Goal: Information Seeking & Learning: Learn about a topic

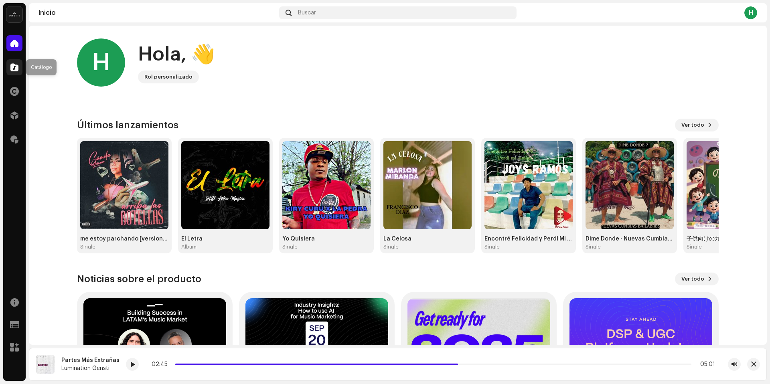
click at [13, 71] on div at bounding box center [14, 67] width 16 height 16
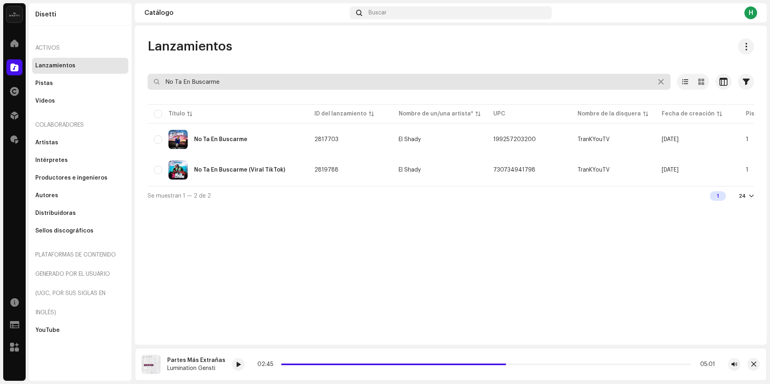
click at [281, 86] on input "No Ta En Buscarme" at bounding box center [409, 82] width 523 height 16
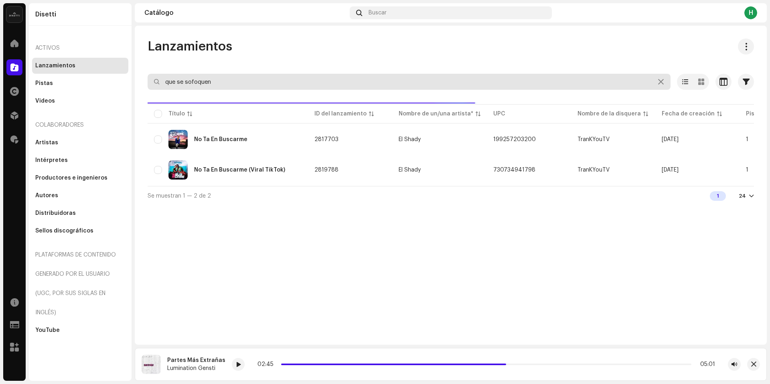
type input "que se sofoquen"
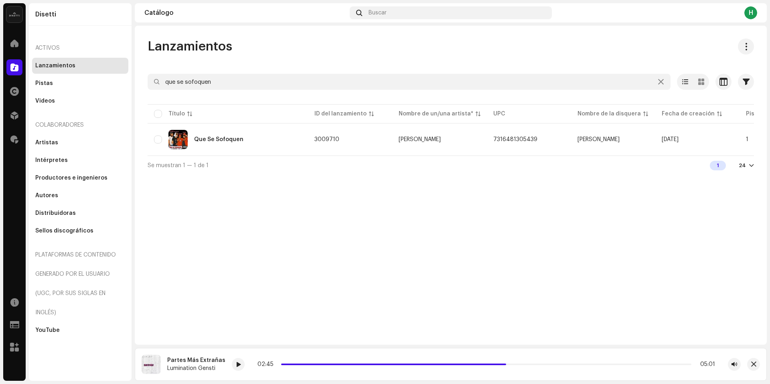
click at [215, 91] on div at bounding box center [451, 96] width 607 height 13
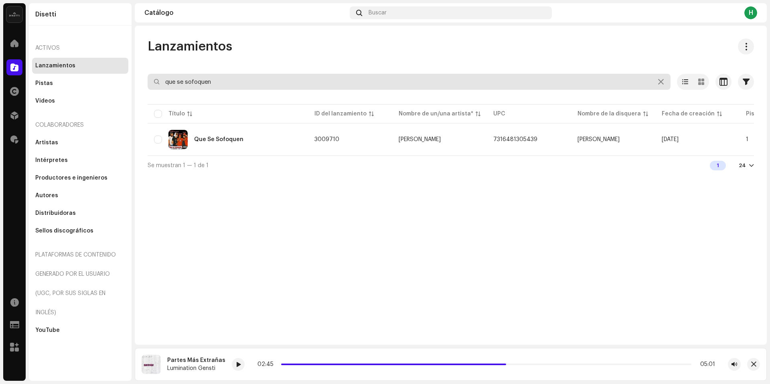
click at [219, 83] on input "que se sofoquen" at bounding box center [409, 82] width 523 height 16
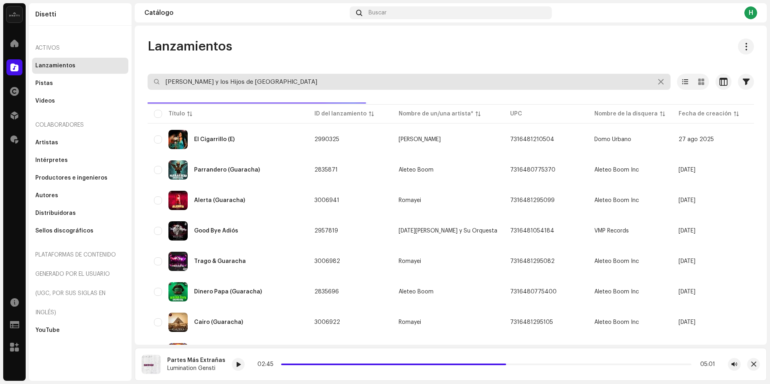
type input "[PERSON_NAME] y los Hijos de [GEOGRAPHIC_DATA]"
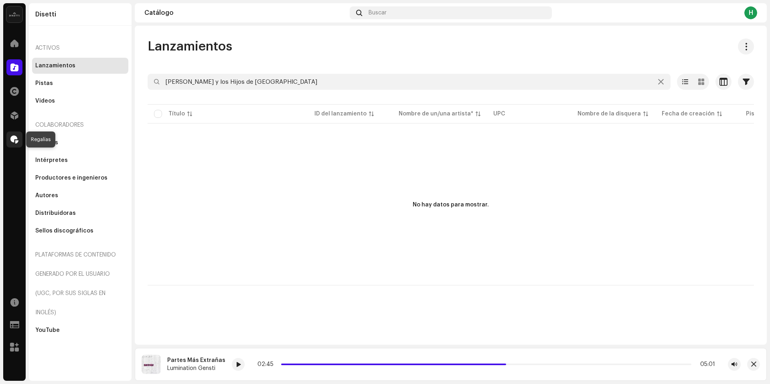
click at [14, 138] on span at bounding box center [14, 139] width 8 height 6
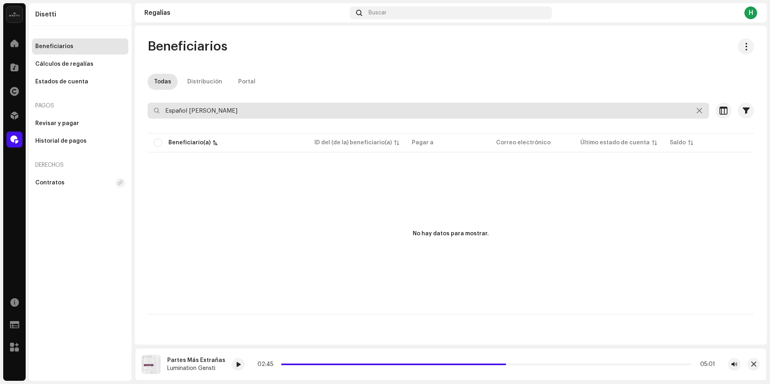
click at [246, 112] on input "Español [PERSON_NAME]" at bounding box center [429, 111] width 562 height 16
type input "[PERSON_NAME] y los Hijos de [GEOGRAPHIC_DATA]"
click at [280, 115] on input "[PERSON_NAME] y los Hijos de [GEOGRAPHIC_DATA]" at bounding box center [429, 111] width 562 height 16
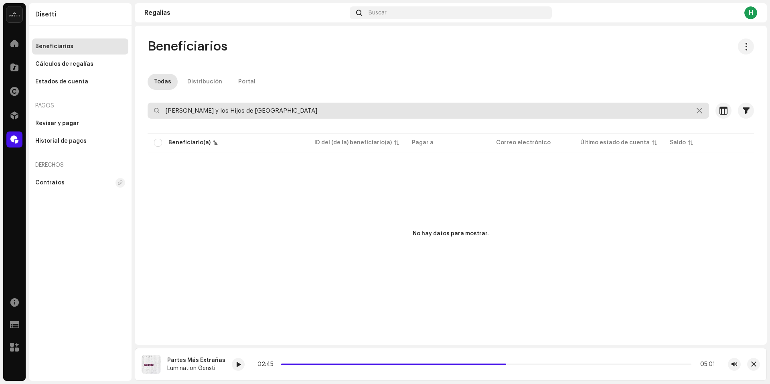
click at [280, 115] on input "[PERSON_NAME] y los Hijos de [GEOGRAPHIC_DATA]" at bounding box center [429, 111] width 562 height 16
click at [615, 113] on input "[PERSON_NAME] [PERSON_NAME]" at bounding box center [429, 111] width 562 height 16
type input "[PERSON_NAME] [PERSON_NAME]"
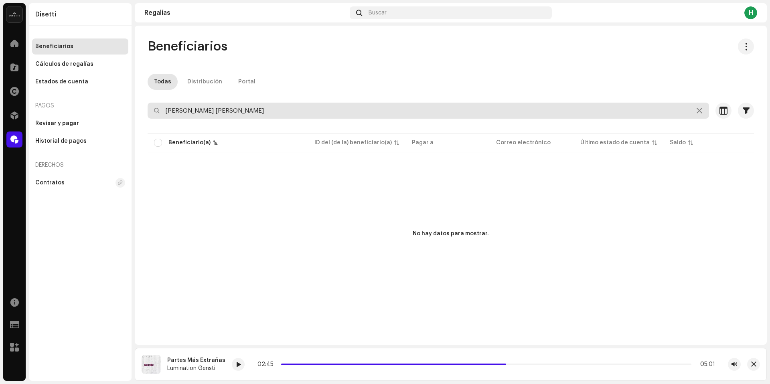
click at [270, 110] on input "[PERSON_NAME] [PERSON_NAME]" at bounding box center [429, 111] width 562 height 16
click at [269, 110] on input "[PERSON_NAME] [PERSON_NAME]" at bounding box center [429, 111] width 562 height 16
click at [268, 110] on input "[PERSON_NAME] [PERSON_NAME]" at bounding box center [429, 111] width 562 height 16
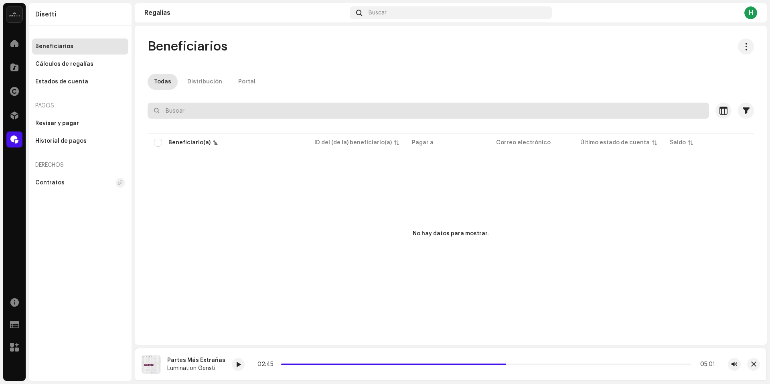
paste input "[PERSON_NAME] & The Sons Of Cuba"
type input "[PERSON_NAME] & The Sons Of Cuba"
click at [257, 114] on input "[PERSON_NAME] & The Sons Of Cuba" at bounding box center [429, 111] width 562 height 16
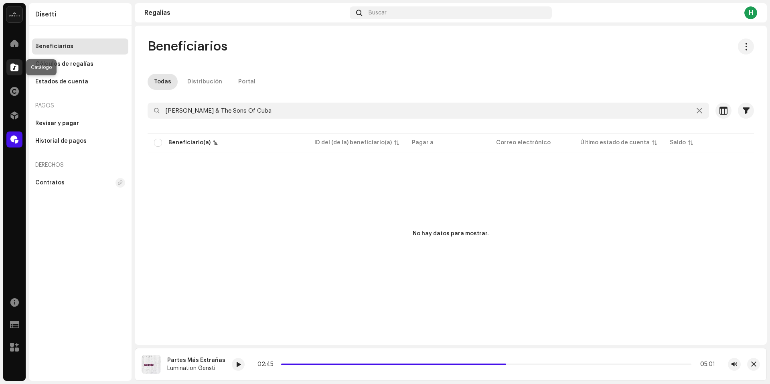
click at [7, 70] on div at bounding box center [14, 67] width 16 height 16
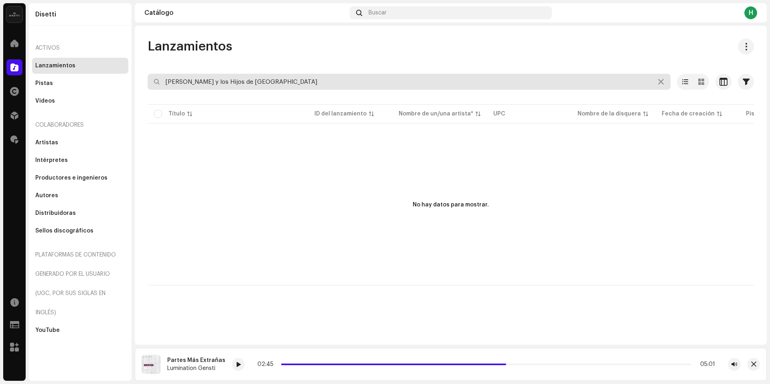
click at [281, 80] on input "[PERSON_NAME] y los Hijos de [GEOGRAPHIC_DATA]" at bounding box center [409, 82] width 523 height 16
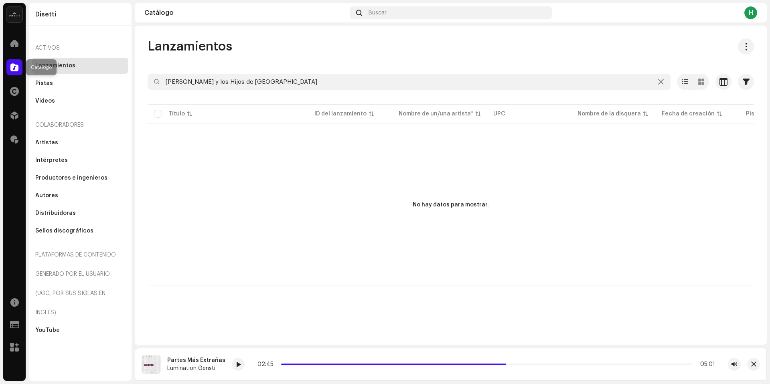
click at [14, 68] on span at bounding box center [14, 67] width 8 height 6
click at [13, 149] on div "Regalías" at bounding box center [14, 139] width 22 height 22
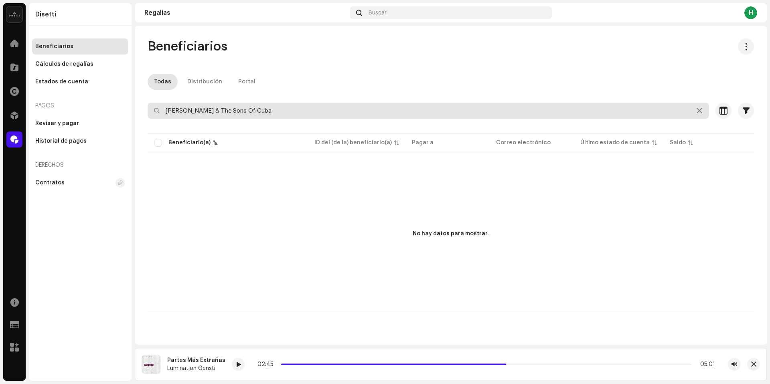
click at [271, 107] on input "[PERSON_NAME] & The Sons Of Cuba" at bounding box center [429, 111] width 562 height 16
drag, startPoint x: 281, startPoint y: 107, endPoint x: 209, endPoint y: 110, distance: 71.5
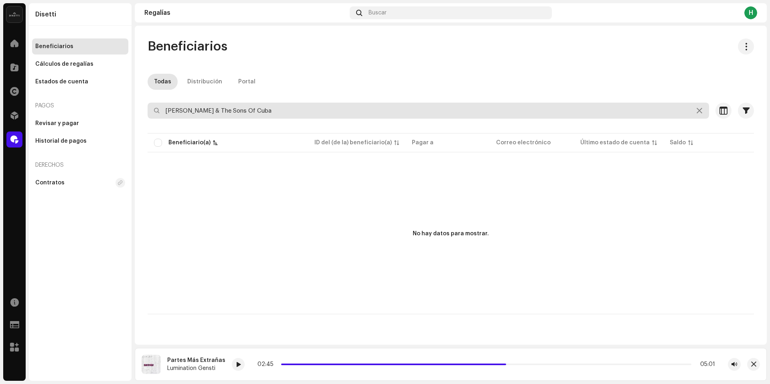
click at [209, 110] on input "[PERSON_NAME] & The Sons Of Cuba" at bounding box center [429, 111] width 562 height 16
drag, startPoint x: 205, startPoint y: 111, endPoint x: 303, endPoint y: 110, distance: 98.3
click at [303, 110] on input "[PERSON_NAME] & The Sons Of Cuba" at bounding box center [429, 111] width 562 height 16
type input "[PERSON_NAME]"
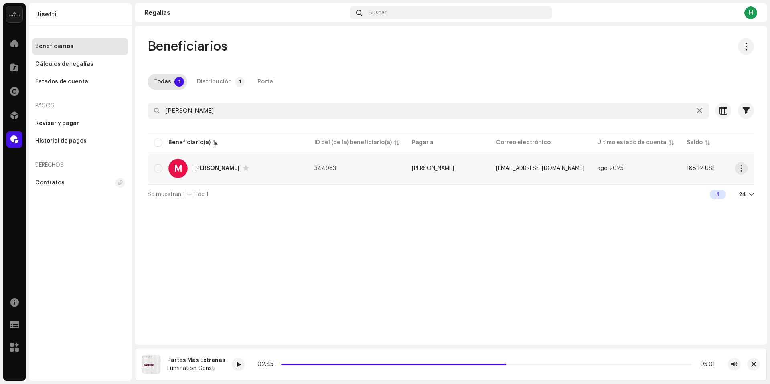
click at [211, 173] on div "M [PERSON_NAME]" at bounding box center [228, 168] width 148 height 19
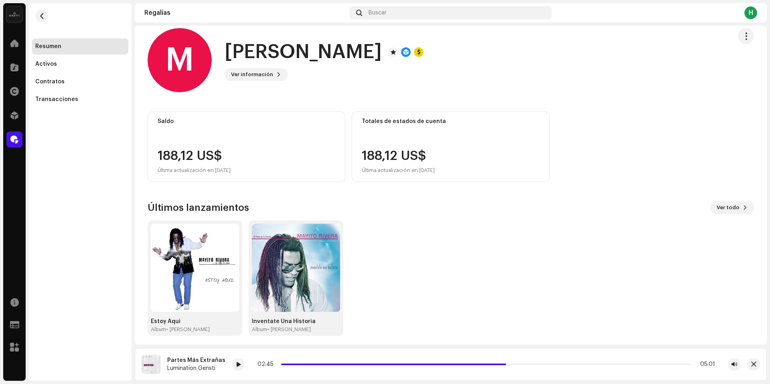
scroll to position [14, 0]
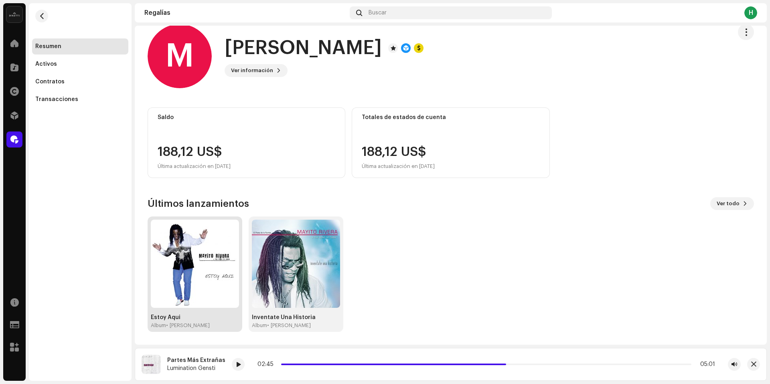
click at [205, 265] on img at bounding box center [195, 264] width 88 height 88
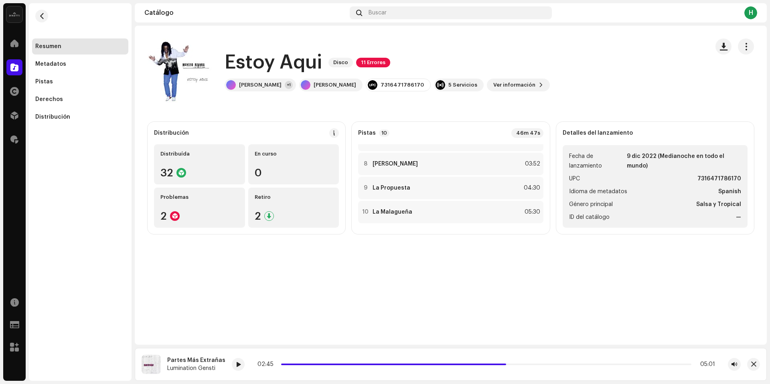
scroll to position [162, 0]
click at [435, 187] on div "9 La Propuesta 04:30" at bounding box center [450, 186] width 185 height 22
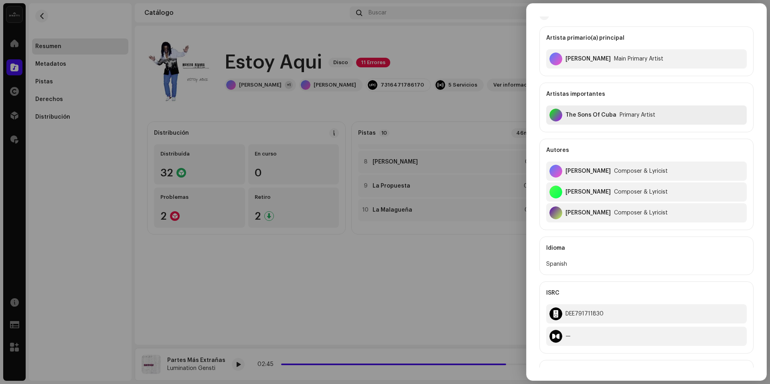
scroll to position [0, 0]
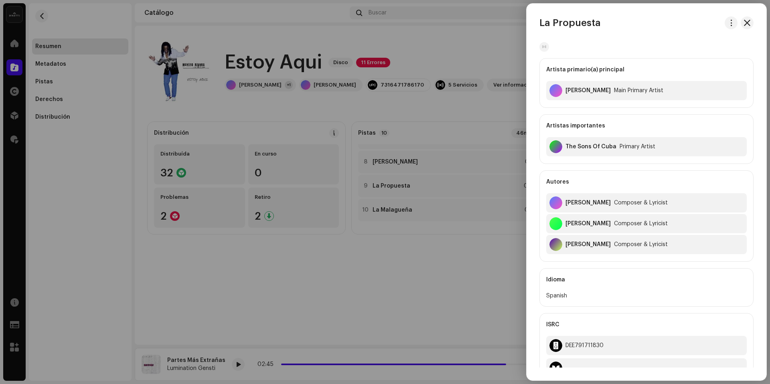
click at [374, 124] on div at bounding box center [385, 192] width 770 height 384
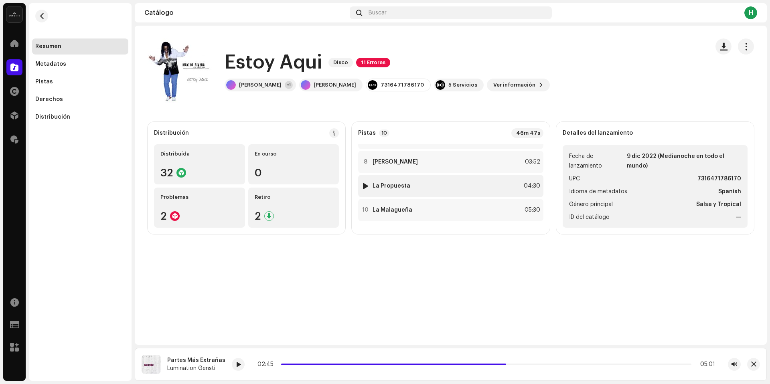
click at [366, 183] on div at bounding box center [366, 186] width 6 height 6
click at [359, 63] on span "11 Errores" at bounding box center [373, 63] width 34 height 10
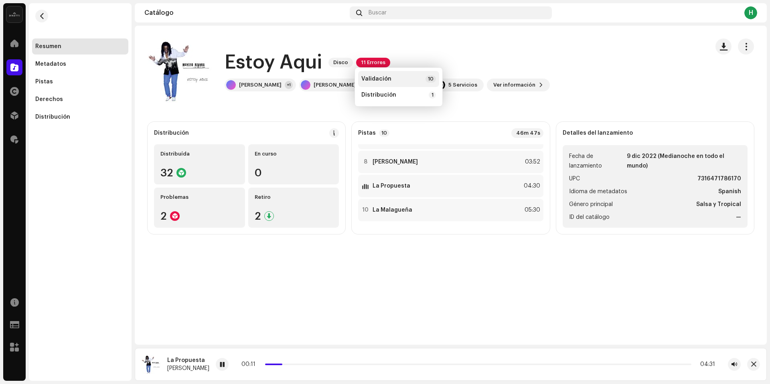
click at [374, 77] on span "Validación" at bounding box center [377, 79] width 30 height 6
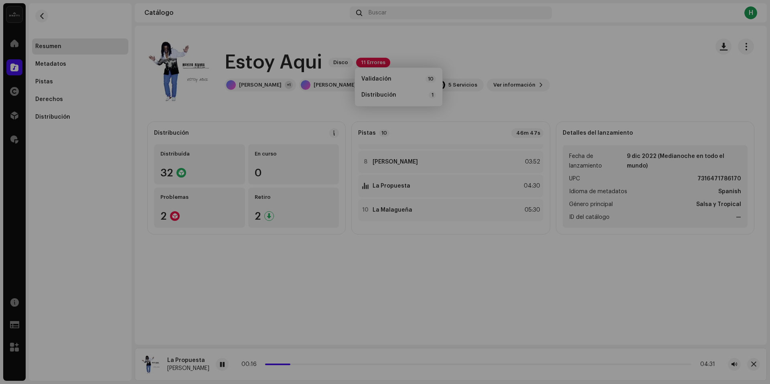
click at [588, 252] on div "Errores de validación Aborde las siguientes cuestiones antes de distribuir. Pis…" at bounding box center [385, 192] width 770 height 384
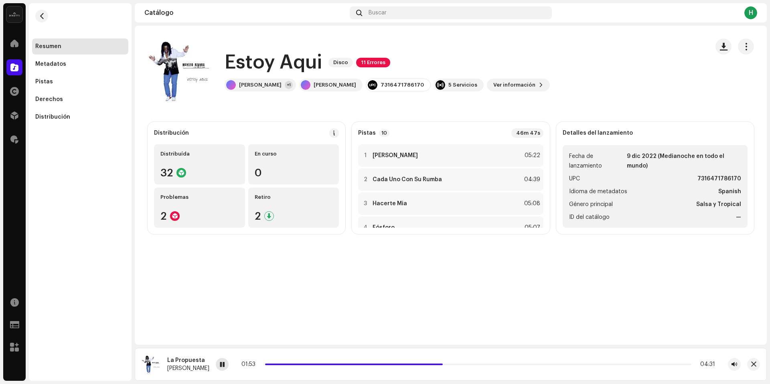
click at [220, 366] on span at bounding box center [222, 365] width 5 height 6
